Goal: Task Accomplishment & Management: Use online tool/utility

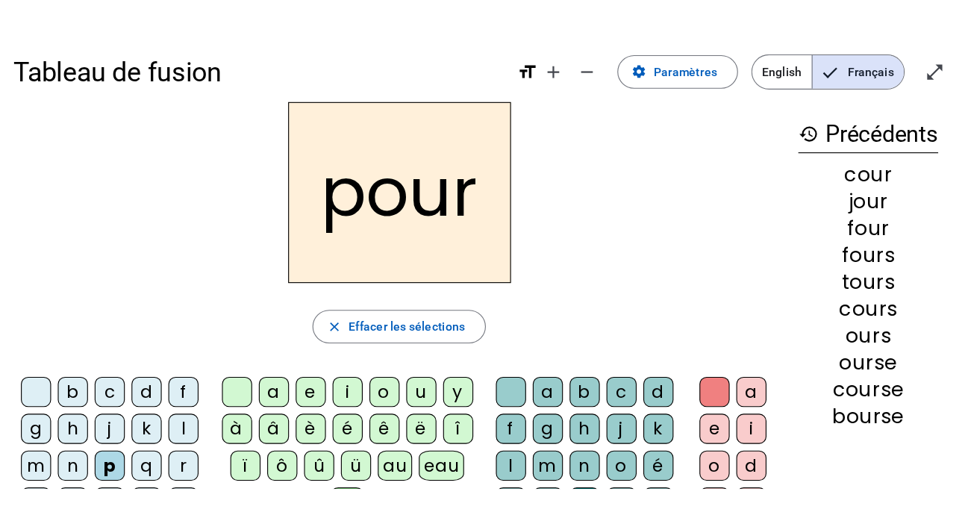
scroll to position [28, 0]
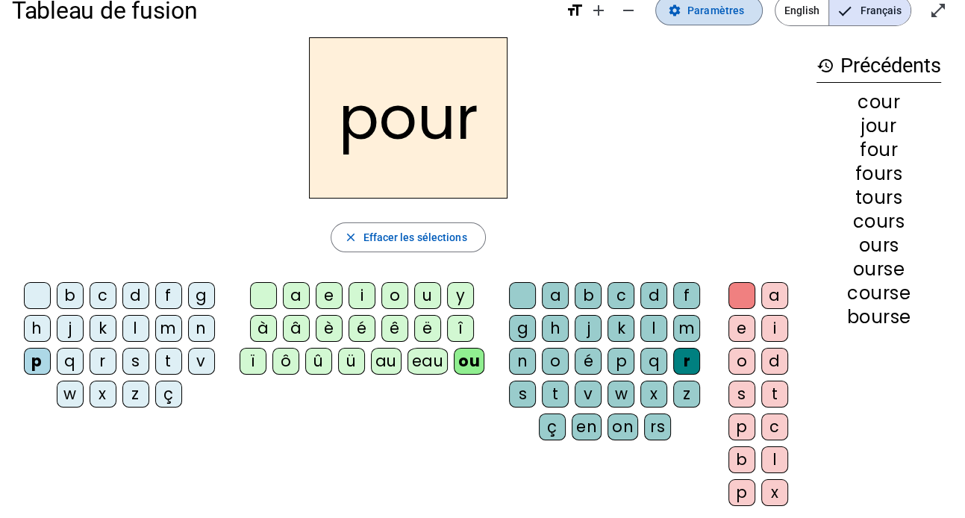
click at [694, 13] on span "Paramètres" at bounding box center [715, 10] width 57 height 18
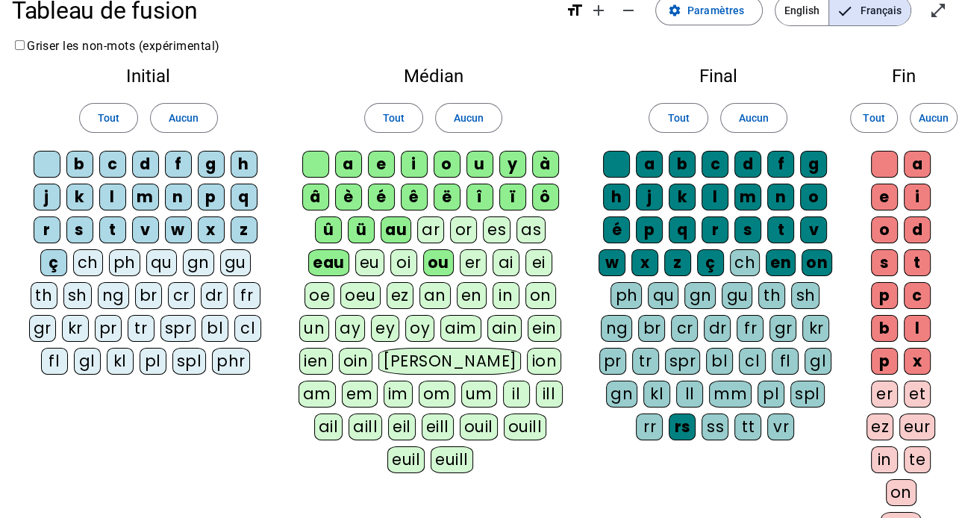
click at [371, 263] on div "eu" at bounding box center [369, 262] width 29 height 27
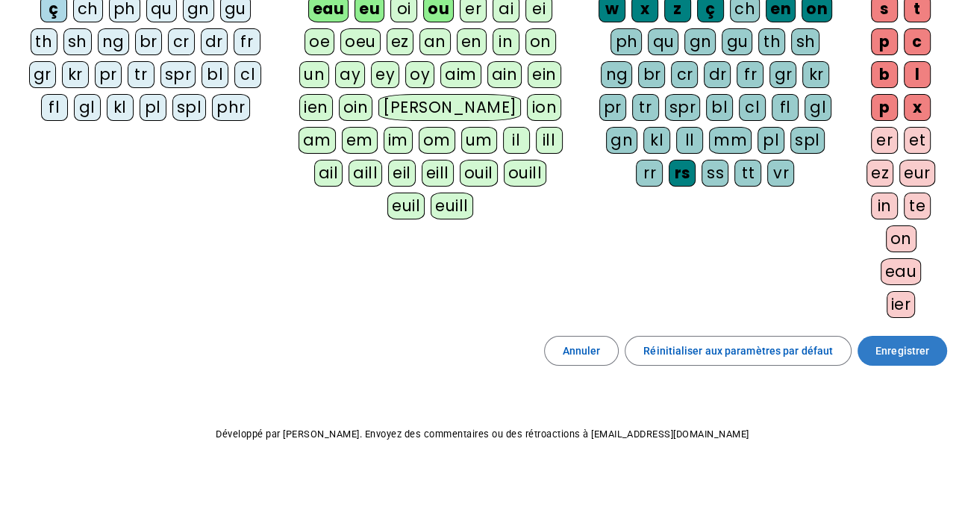
click at [859, 351] on span "Enregistrer" at bounding box center [902, 351] width 54 height 18
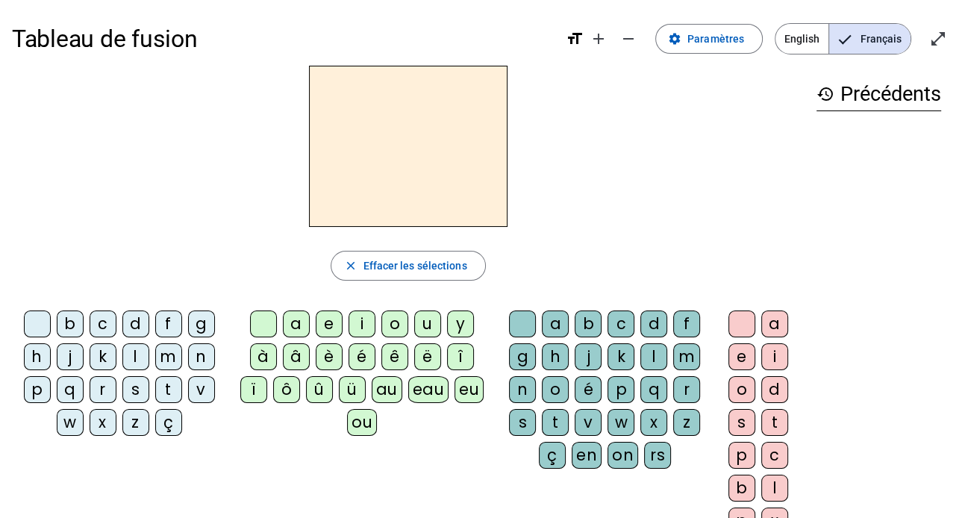
click at [164, 327] on div "f" at bounding box center [168, 323] width 27 height 27
click at [714, 42] on span "Paramètres" at bounding box center [715, 39] width 57 height 18
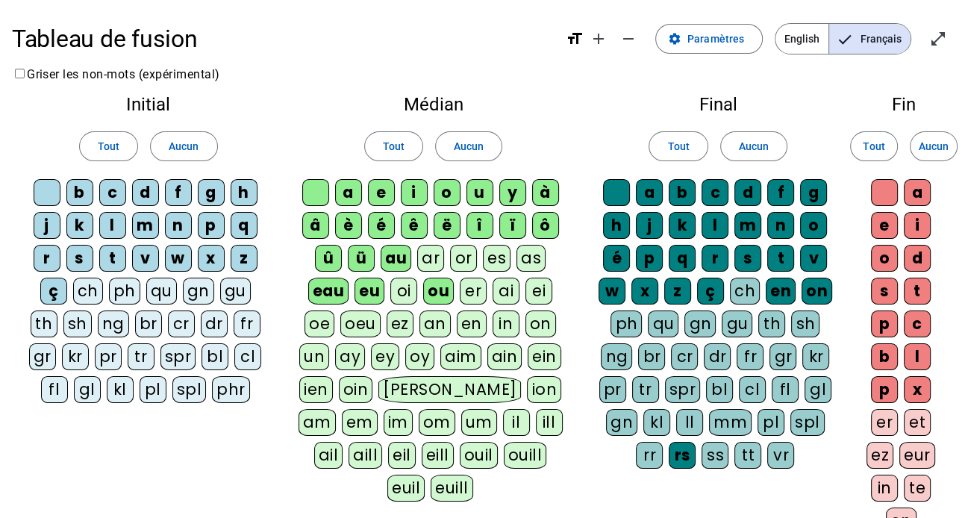
click at [68, 376] on div "fl" at bounding box center [54, 389] width 27 height 27
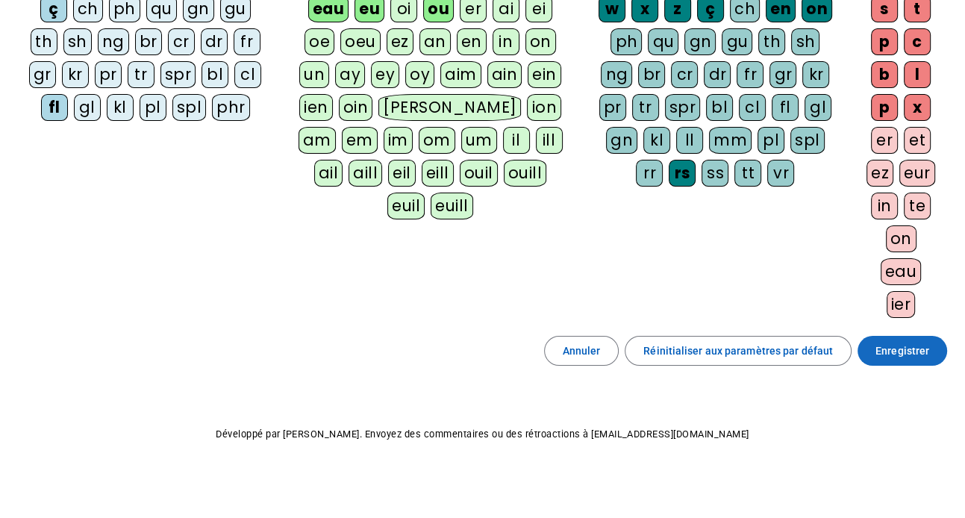
click at [859, 352] on span "Enregistrer" at bounding box center [902, 351] width 54 height 18
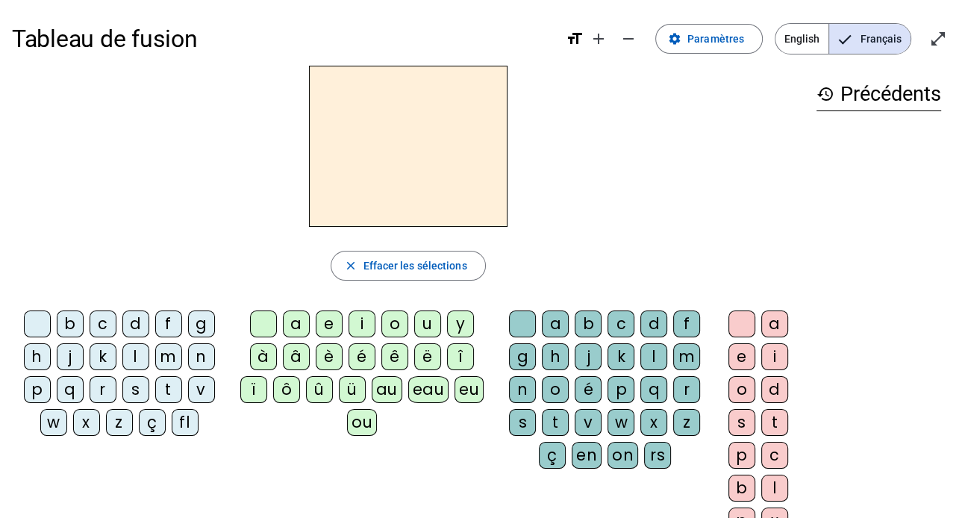
click at [182, 410] on div "fl" at bounding box center [185, 422] width 27 height 27
click at [466, 389] on div "eu" at bounding box center [468, 389] width 29 height 27
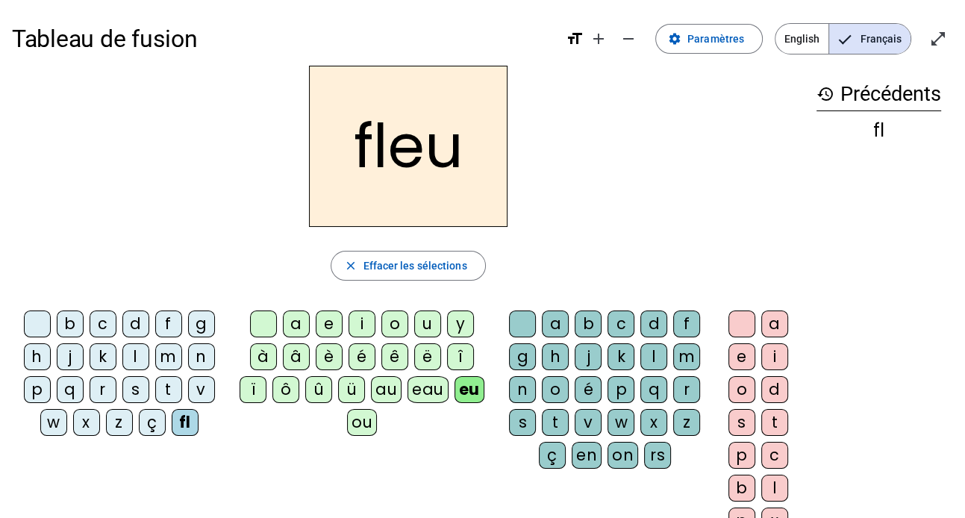
click at [689, 392] on div "r" at bounding box center [686, 389] width 27 height 27
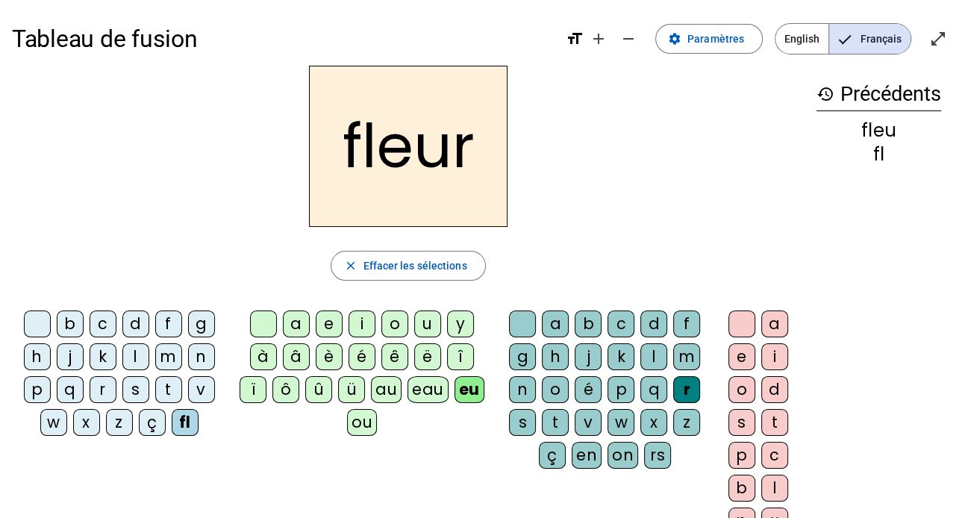
click at [126, 353] on div "l" at bounding box center [135, 356] width 27 height 27
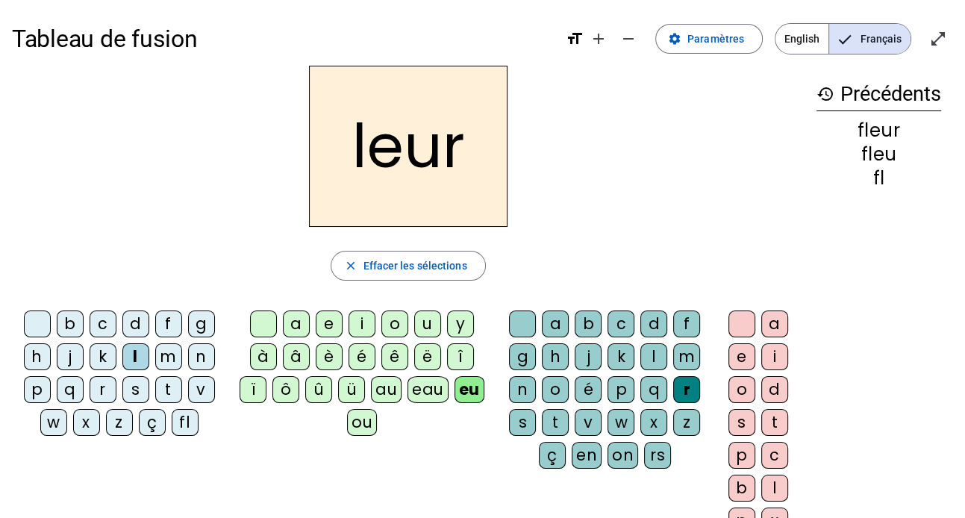
click at [46, 387] on div "p" at bounding box center [37, 389] width 27 height 27
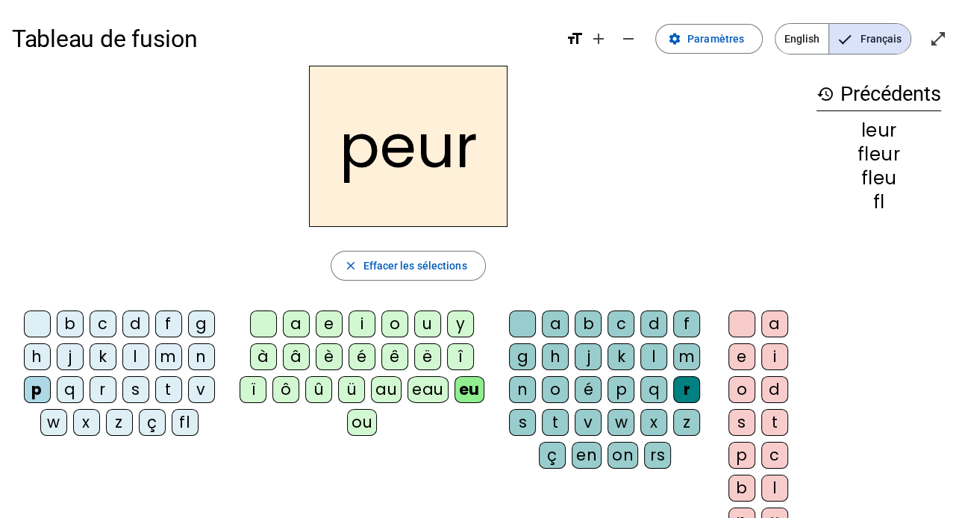
click at [302, 320] on div "a" at bounding box center [296, 323] width 27 height 27
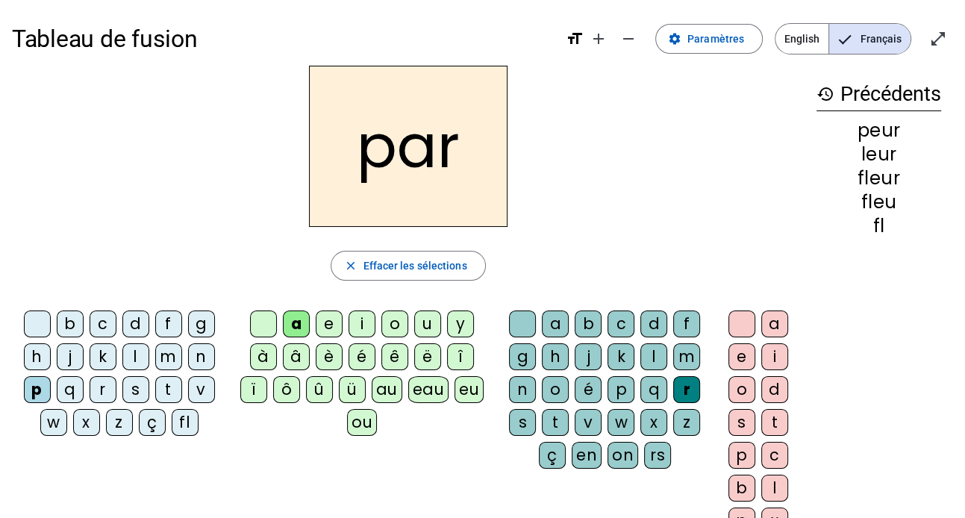
click at [367, 410] on div "ou" at bounding box center [362, 422] width 30 height 27
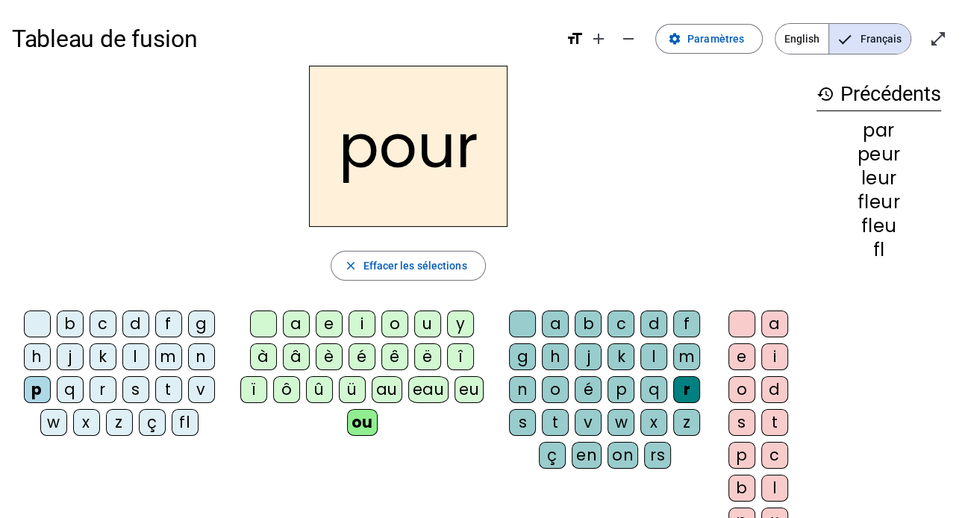
click at [425, 319] on div "u" at bounding box center [427, 323] width 27 height 27
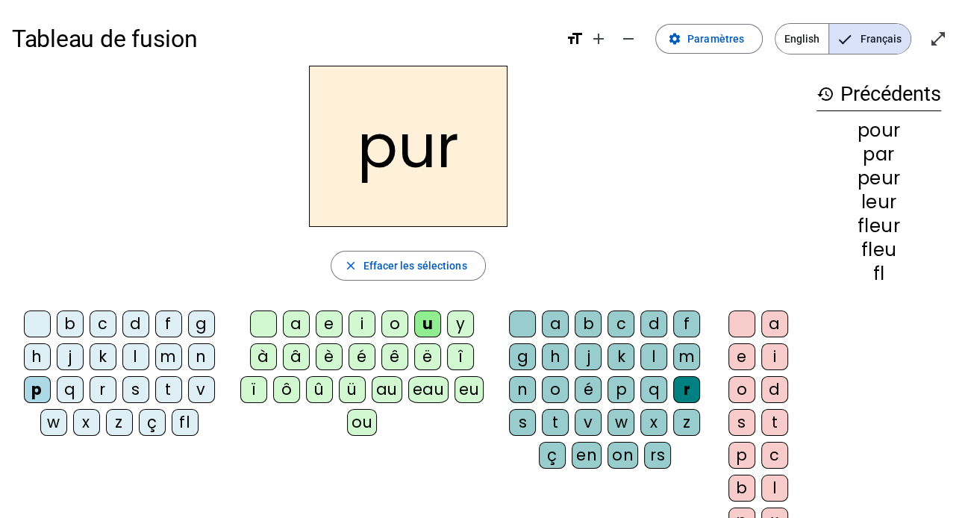
click at [134, 392] on div "s" at bounding box center [135, 389] width 27 height 27
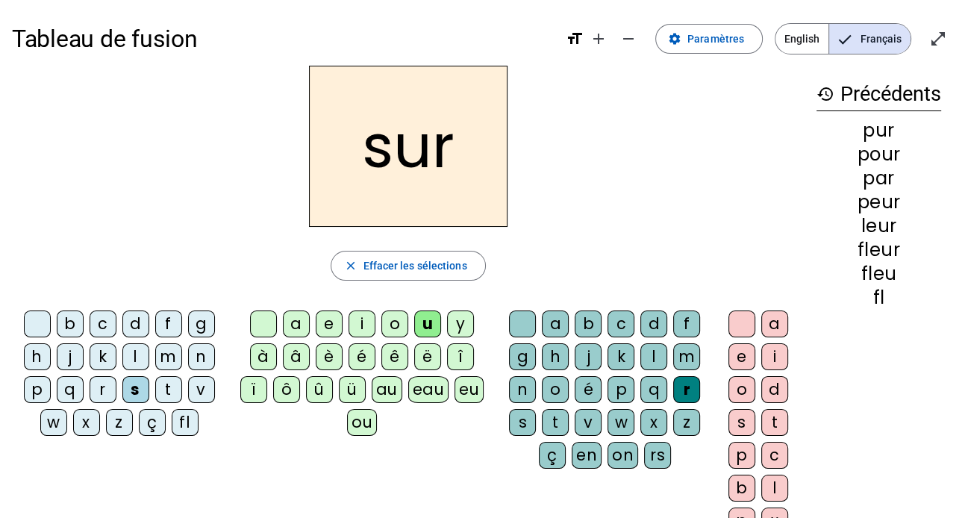
click at [139, 324] on div "d" at bounding box center [135, 323] width 27 height 27
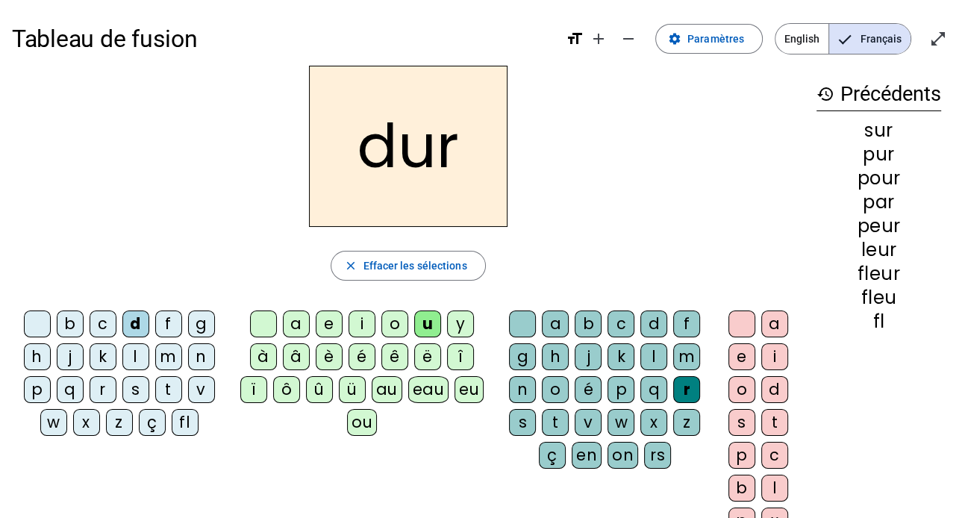
click at [739, 360] on div "e" at bounding box center [741, 356] width 27 height 27
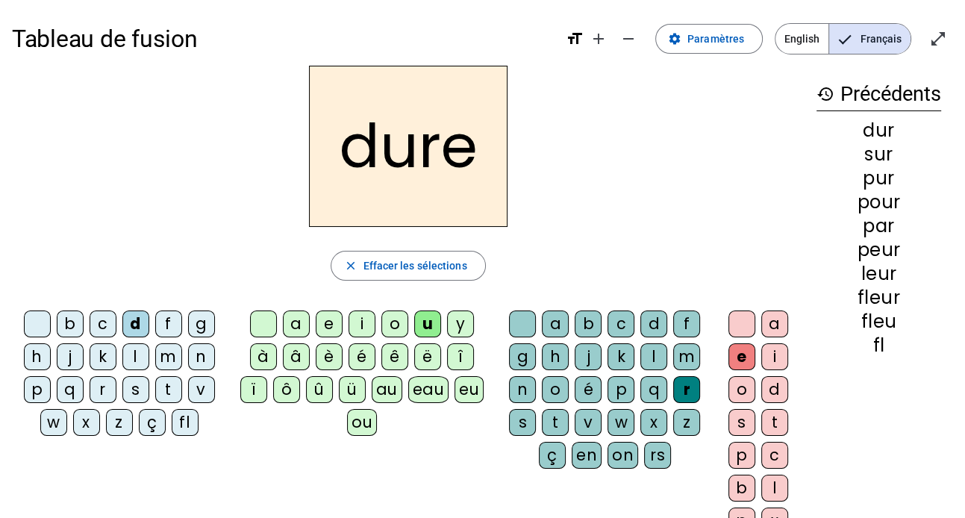
click at [110, 319] on div "c" at bounding box center [103, 323] width 27 height 27
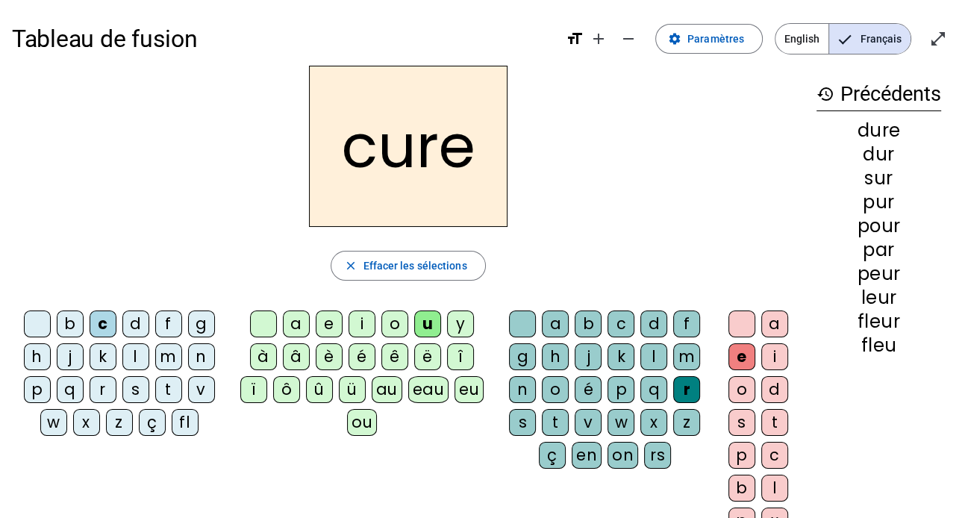
click at [72, 327] on div "b" at bounding box center [70, 323] width 27 height 27
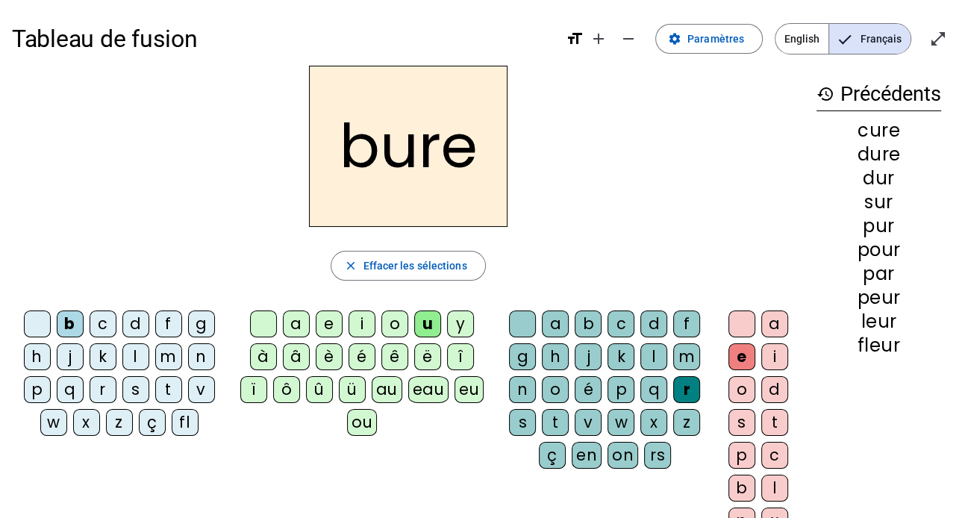
click at [519, 410] on div "s" at bounding box center [522, 422] width 27 height 27
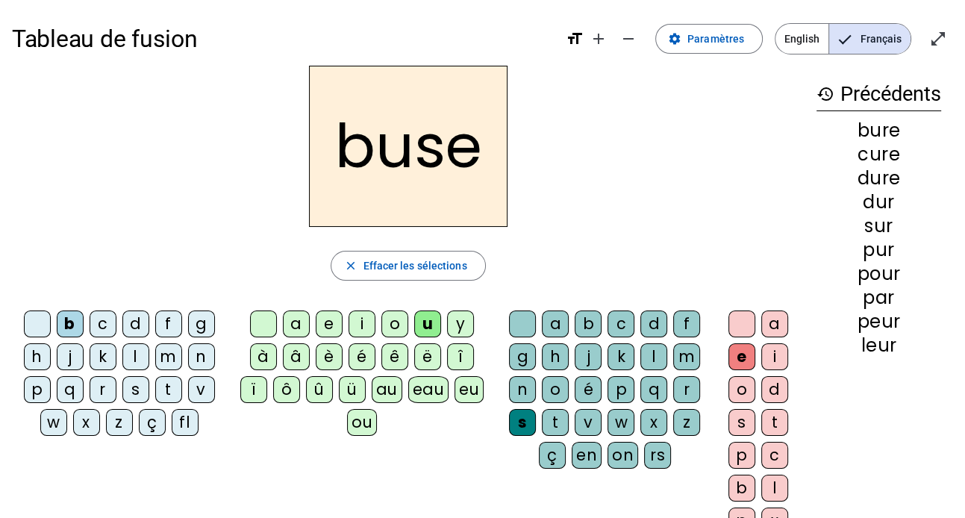
click at [172, 349] on div "m" at bounding box center [168, 356] width 27 height 27
